Goal: Information Seeking & Learning: Learn about a topic

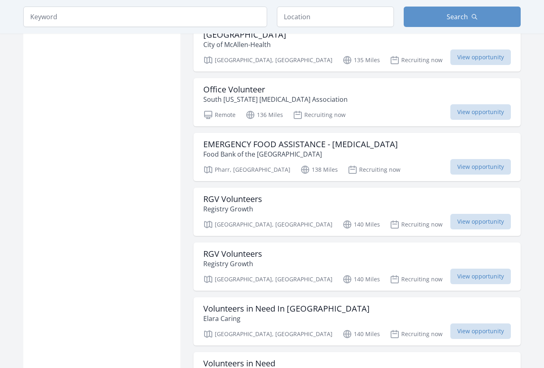
scroll to position [657, 0]
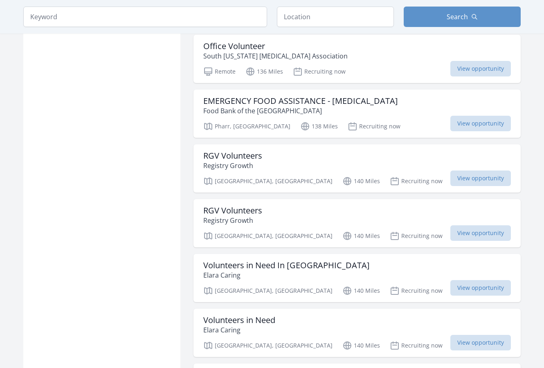
scroll to position [879, 0]
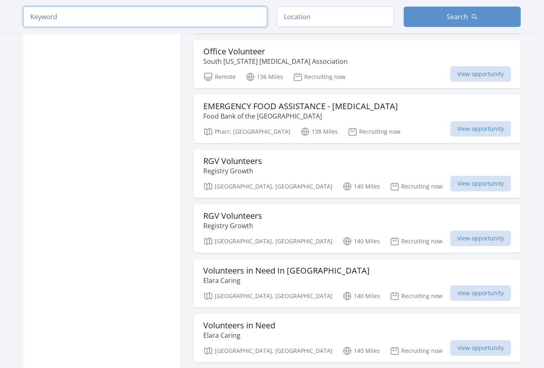
click at [169, 22] on input "search" at bounding box center [145, 17] width 244 height 20
paste input "Volunteer with [PERSON_NAME] House [US_STATE]"
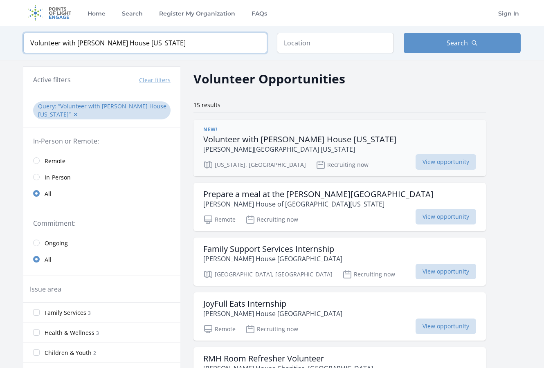
type input "Volunteer with Ronald McDonald House New York"
click at [303, 137] on h3 "Volunteer with Ronald McDonald House New York" at bounding box center [299, 140] width 193 height 10
click at [73, 114] on button "✕" at bounding box center [75, 114] width 5 height 8
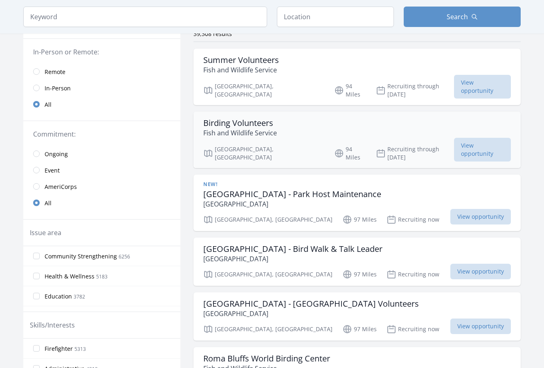
scroll to position [94, 0]
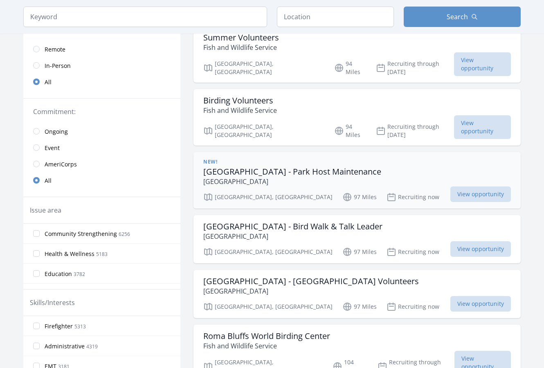
click at [332, 177] on p "Falcon State Park" at bounding box center [292, 182] width 178 height 10
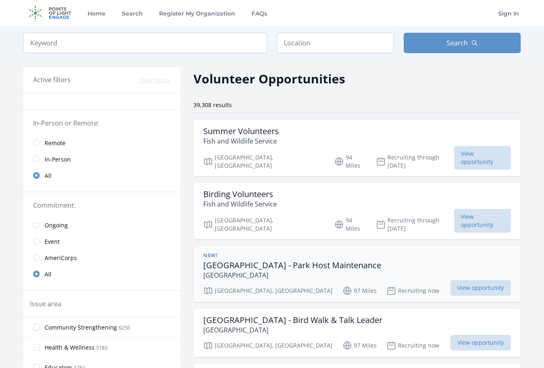
type input "Volunteer with Ronald McDonald House New York"
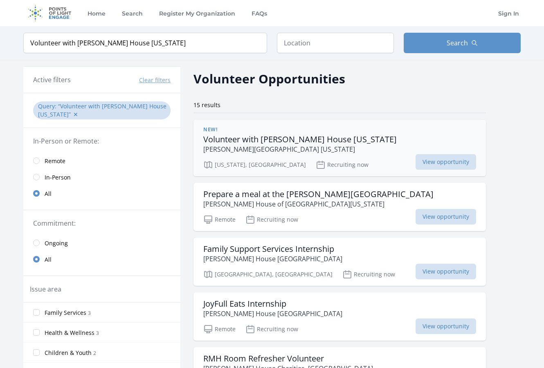
click at [322, 146] on p "Ronald McDonald House New York" at bounding box center [299, 149] width 193 height 10
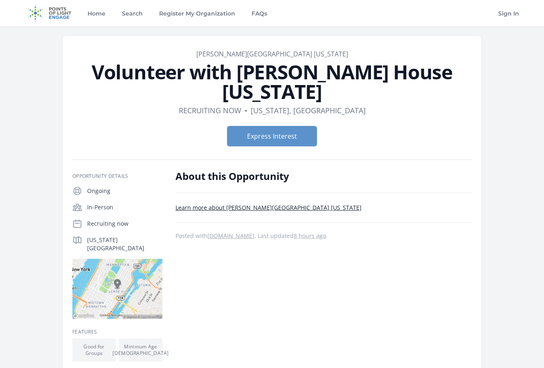
scroll to position [0, 0]
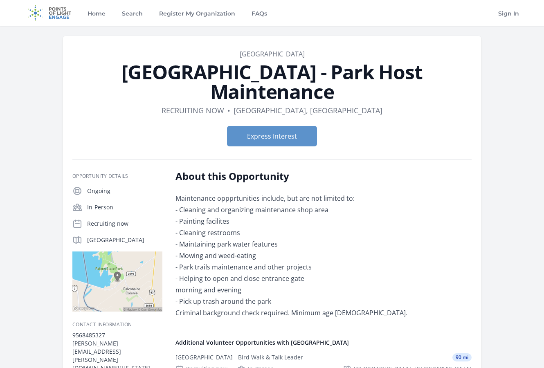
scroll to position [271, 0]
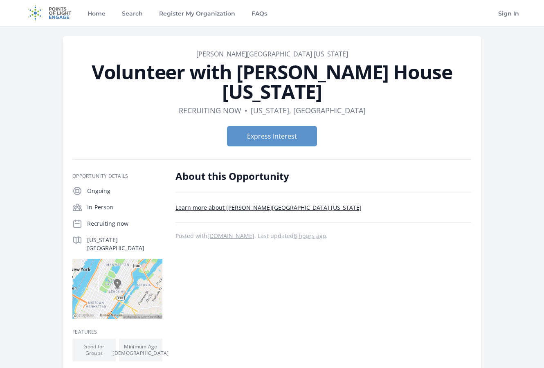
click at [283, 52] on link "[PERSON_NAME][GEOGRAPHIC_DATA] [US_STATE]" at bounding box center [272, 53] width 152 height 9
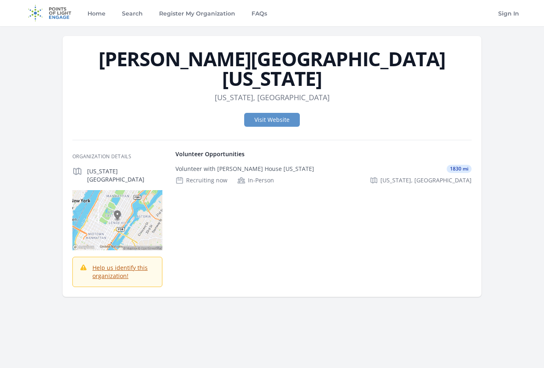
click at [135, 190] on img at bounding box center [117, 220] width 90 height 60
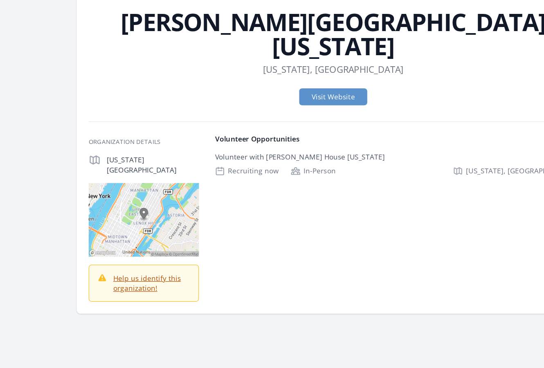
scroll to position [6, 0]
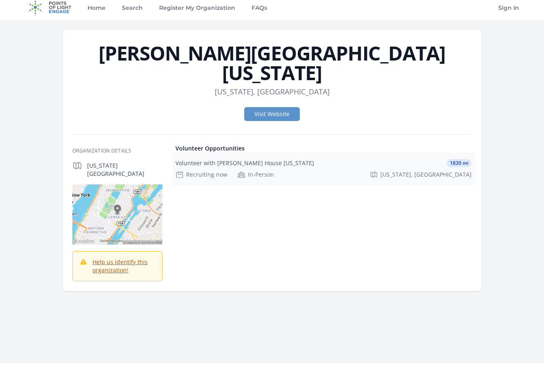
click at [316, 170] on div "Recruiting now In-Person New York, NY" at bounding box center [323, 174] width 296 height 8
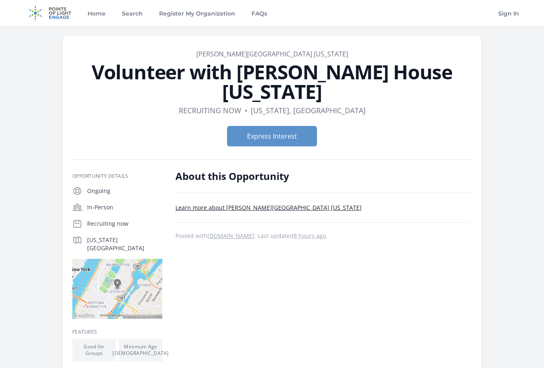
click at [58, 11] on img at bounding box center [49, 13] width 53 height 26
